Goal: Check status: Check status

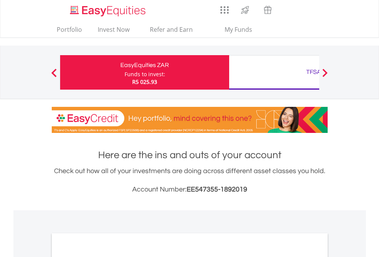
click at [125, 72] on div "Funds to invest:" at bounding box center [145, 75] width 41 height 8
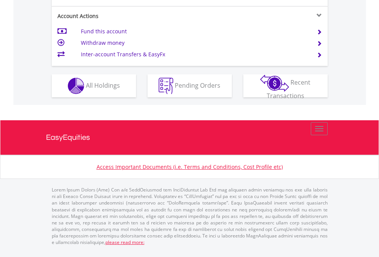
scroll to position [720, 0]
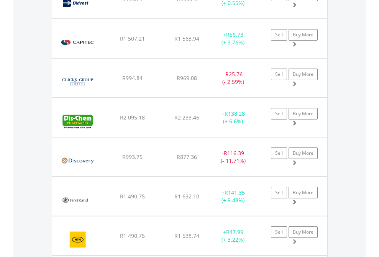
scroll to position [74, 120]
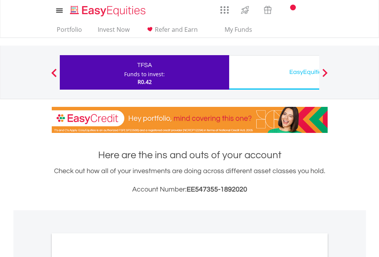
scroll to position [461, 0]
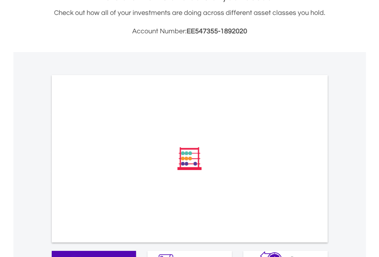
click at [86, 257] on span "All Holdings" at bounding box center [103, 262] width 34 height 8
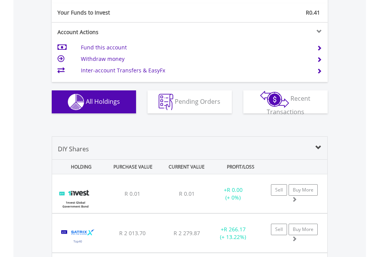
scroll to position [853, 0]
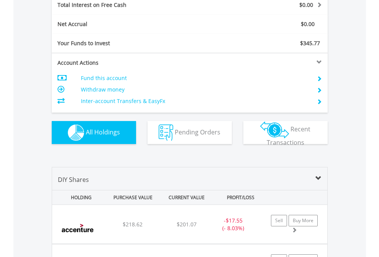
scroll to position [883, 0]
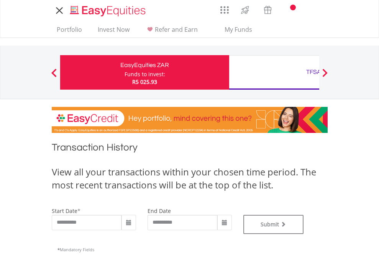
type input "**********"
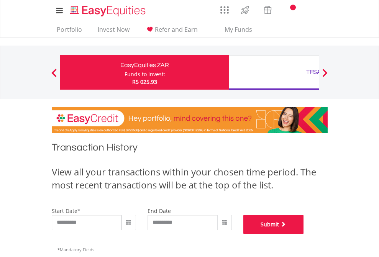
click at [304, 234] on button "Submit" at bounding box center [273, 224] width 61 height 19
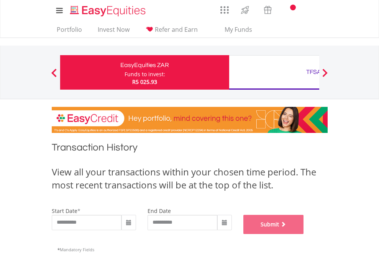
scroll to position [311, 0]
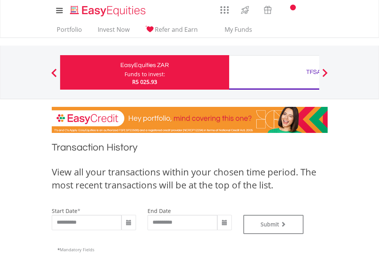
click at [274, 72] on div "TFSA" at bounding box center [314, 72] width 160 height 11
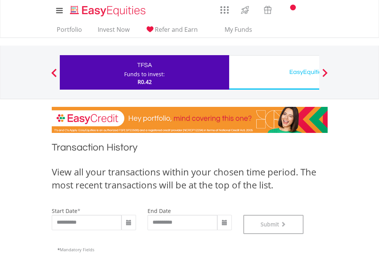
scroll to position [311, 0]
click at [274, 72] on div "EasyEquities USD" at bounding box center [314, 72] width 160 height 11
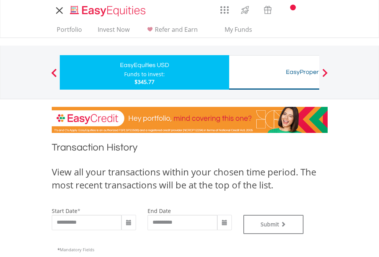
type input "**********"
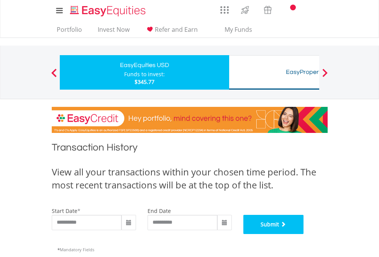
click at [304, 234] on button "Submit" at bounding box center [273, 224] width 61 height 19
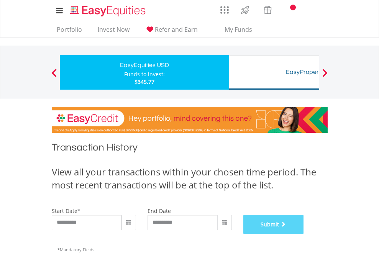
scroll to position [311, 0]
